Goal: Transaction & Acquisition: Subscribe to service/newsletter

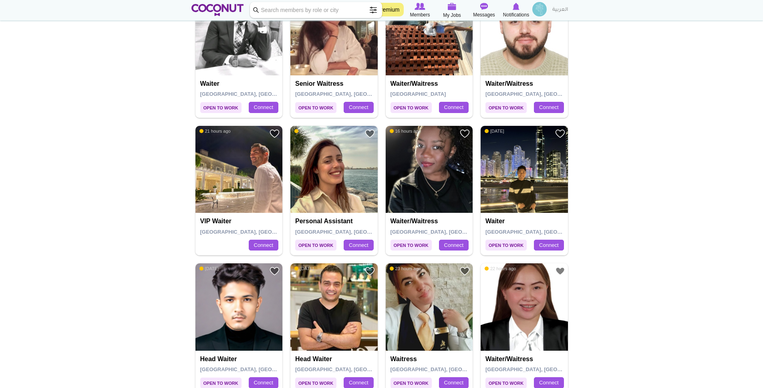
scroll to position [1063, 0]
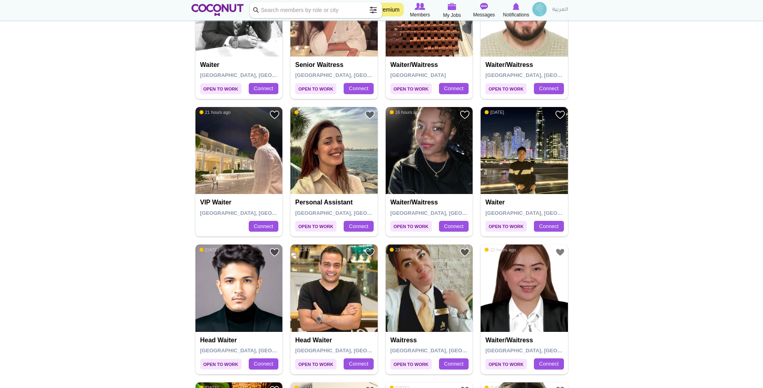
click at [427, 184] on img at bounding box center [429, 150] width 87 height 87
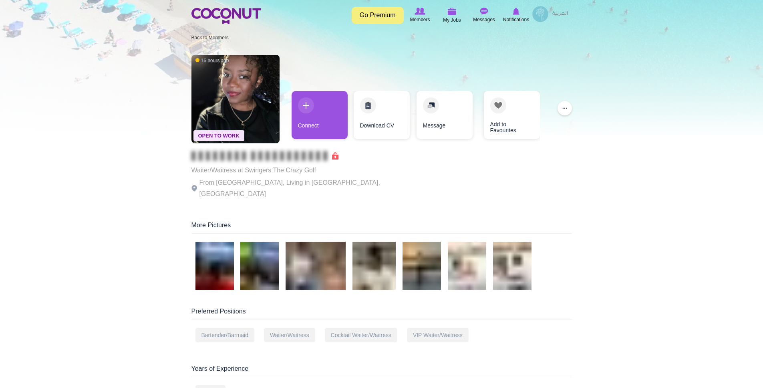
scroll to position [3, 0]
click at [569, 115] on div "... Block User" at bounding box center [565, 108] width 14 height 14
click at [561, 105] on button "..." at bounding box center [565, 108] width 14 height 14
click at [563, 105] on button "..." at bounding box center [565, 108] width 14 height 14
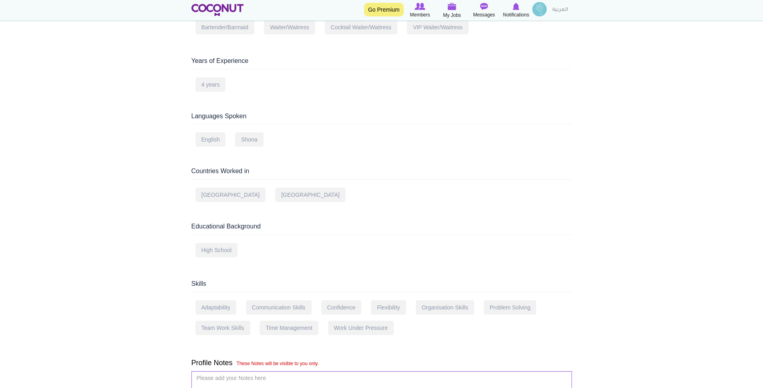
scroll to position [376, 0]
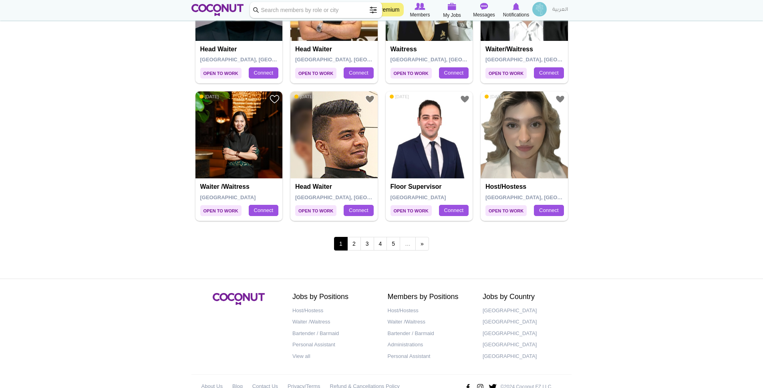
scroll to position [1374, 0]
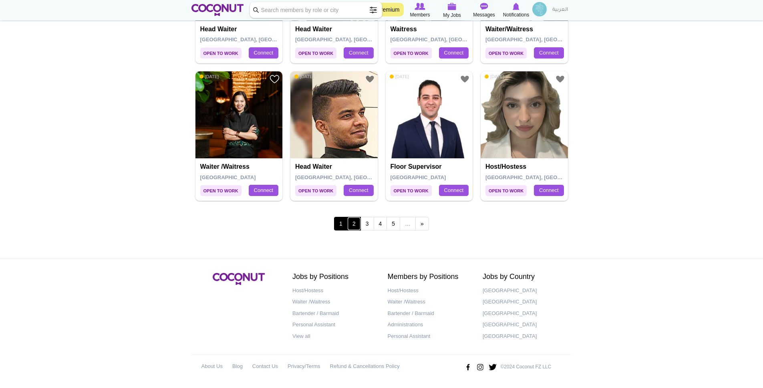
click at [355, 225] on link "2" at bounding box center [354, 224] width 14 height 14
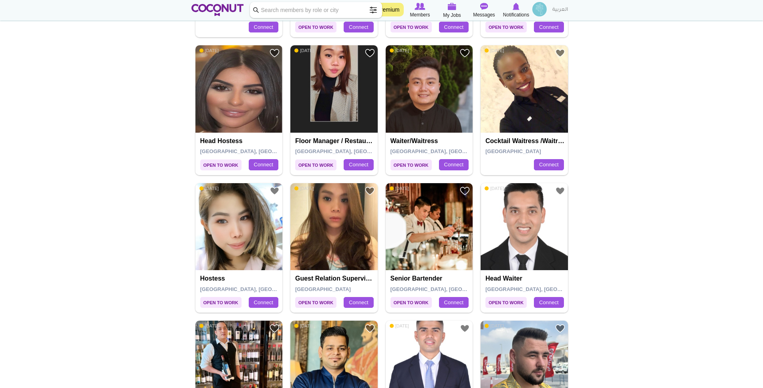
scroll to position [934, 0]
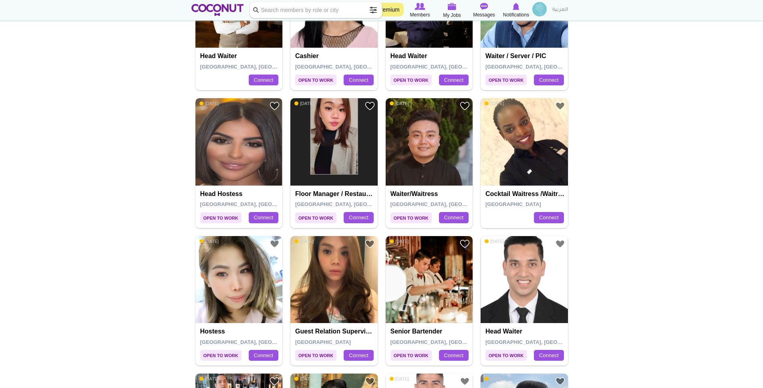
click at [228, 142] on img at bounding box center [239, 141] width 87 height 87
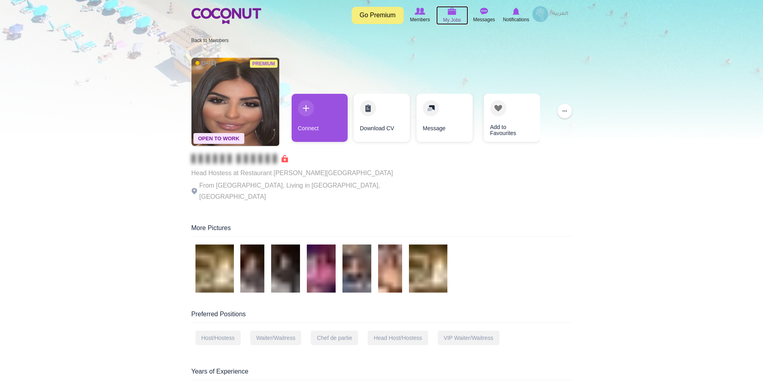
click at [452, 15] on img at bounding box center [452, 11] width 9 height 7
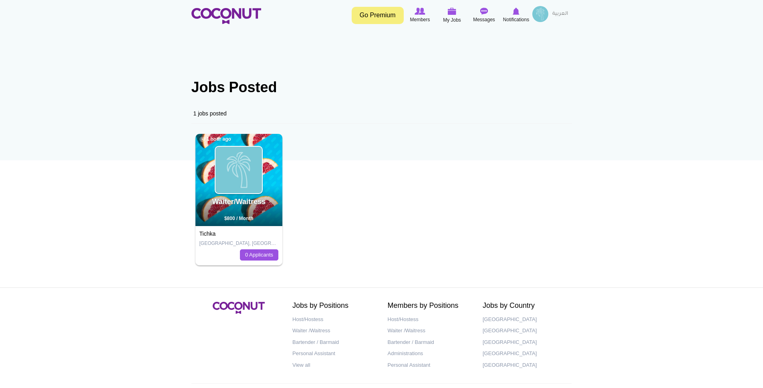
click at [377, 13] on link "Go Premium" at bounding box center [378, 15] width 52 height 17
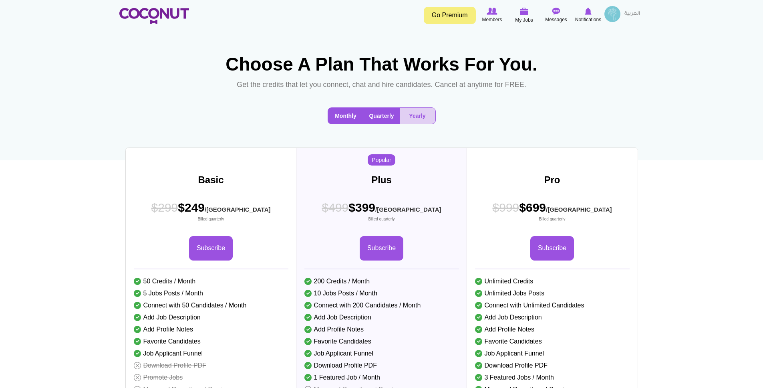
click at [342, 116] on button "Monthly" at bounding box center [346, 116] width 36 height 16
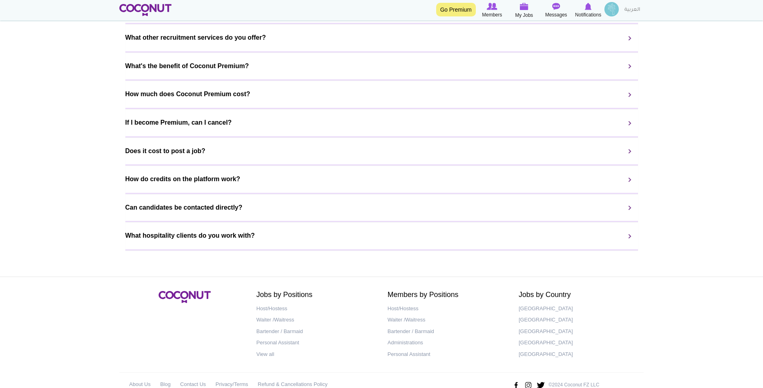
scroll to position [708, 0]
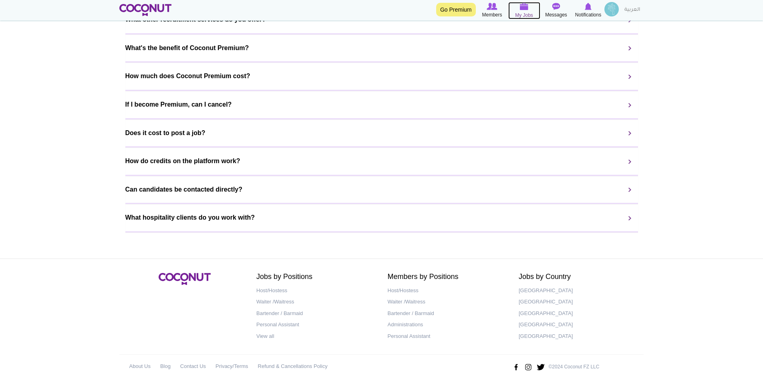
click at [523, 10] on img at bounding box center [524, 6] width 9 height 7
